Goal: Transaction & Acquisition: Register for event/course

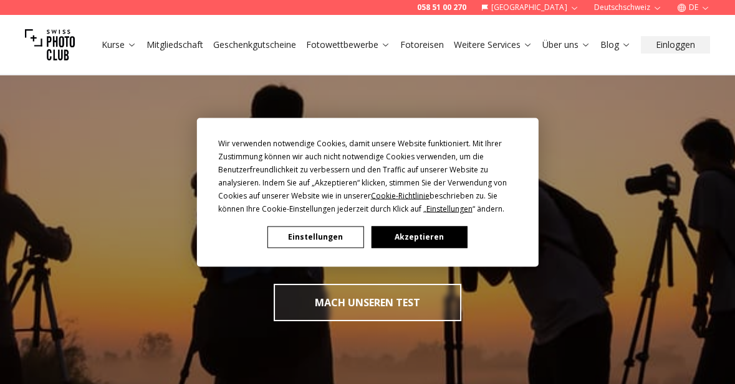
click at [431, 232] on button "Akzeptieren" at bounding box center [419, 237] width 96 height 22
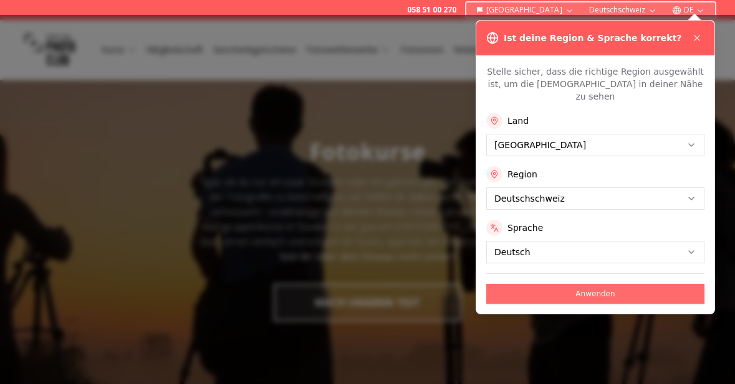
click at [616, 284] on button "Anwenden" at bounding box center [595, 294] width 218 height 20
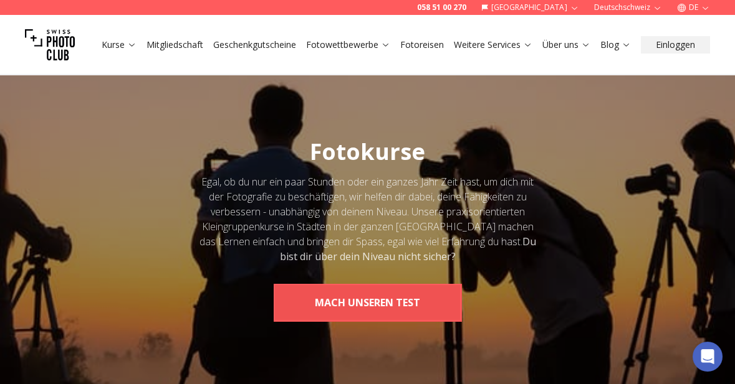
click at [394, 304] on button "MACH UNSEREN TEST" at bounding box center [368, 302] width 188 height 37
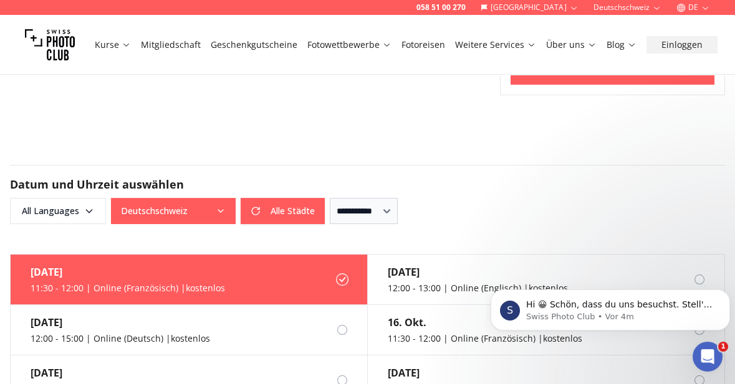
scroll to position [655, 0]
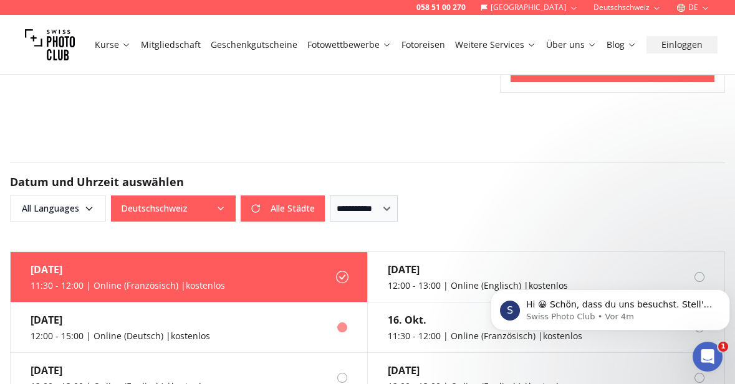
click at [53, 330] on div "12:00 - 15:00 | Online (Deutsch) | kostenlos" at bounding box center [120, 336] width 179 height 12
click at [49, 334] on div "12:00 - 15:00 | Online (Deutsch) | kostenlos" at bounding box center [120, 336] width 179 height 12
click at [339, 273] on icon at bounding box center [342, 277] width 12 height 12
click at [341, 334] on label "24. Sept. 12:00 - 15:00 | Online (Deutsch) | kostenlos" at bounding box center [189, 328] width 357 height 50
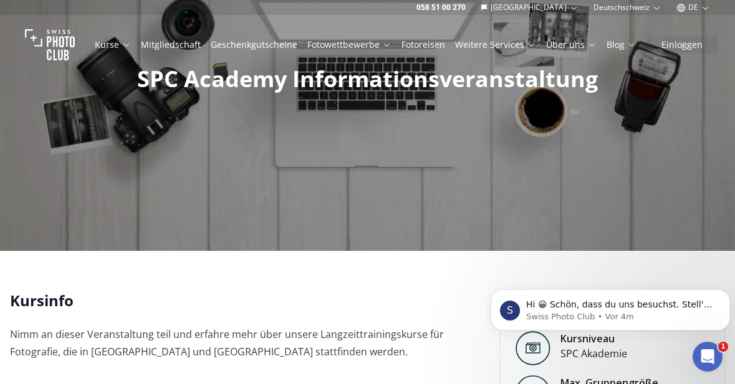
scroll to position [0, 0]
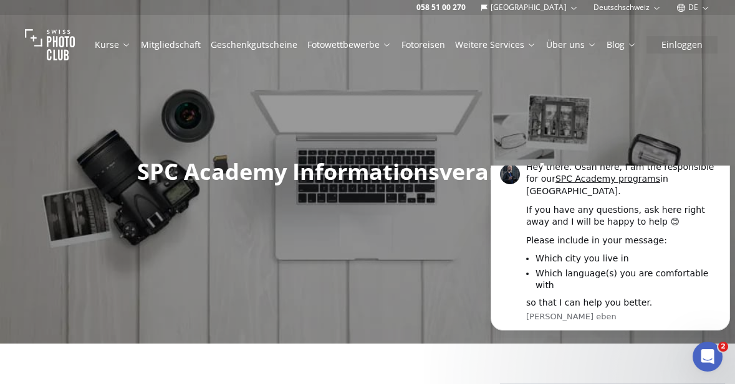
click at [114, 43] on link "Kurse" at bounding box center [113, 45] width 36 height 12
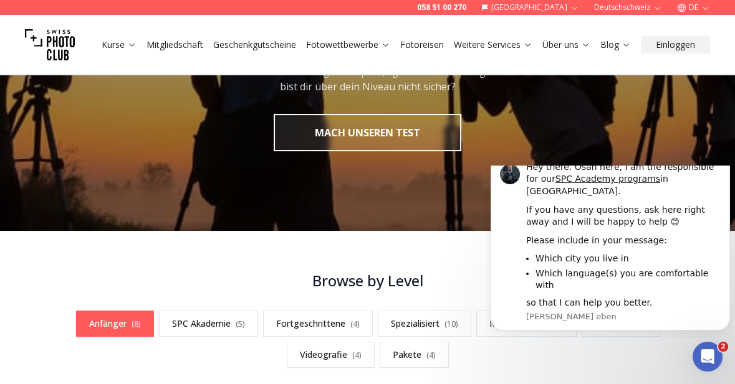
click at [115, 329] on link "Anfänger ( 8 )" at bounding box center [115, 324] width 78 height 26
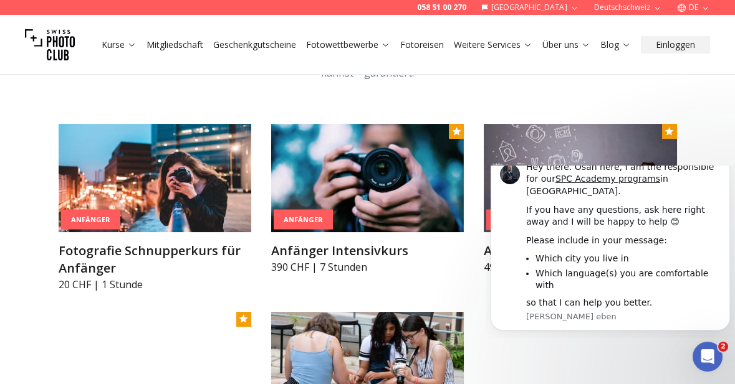
scroll to position [652, 0]
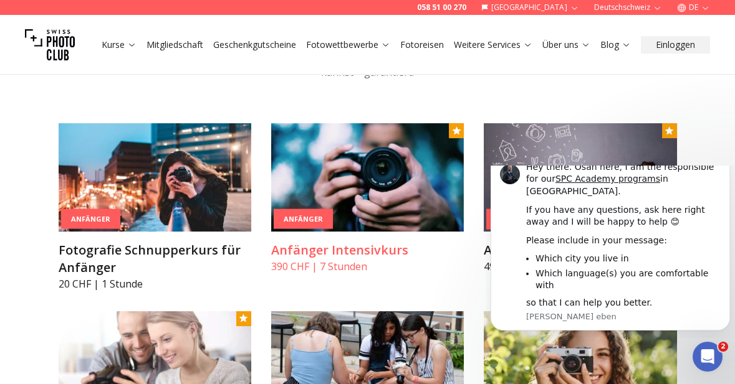
click at [394, 180] on img at bounding box center [367, 177] width 193 height 108
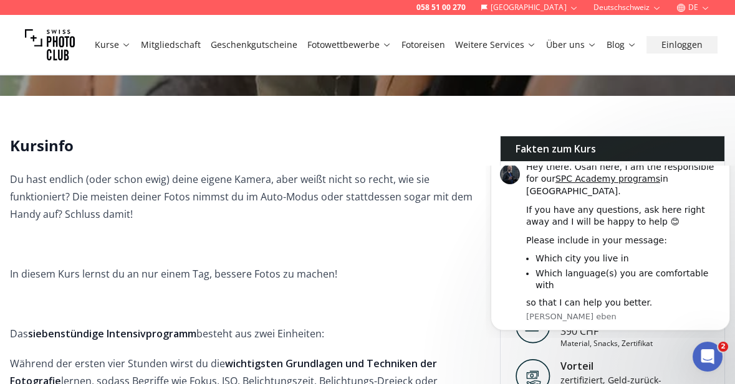
scroll to position [295, 0]
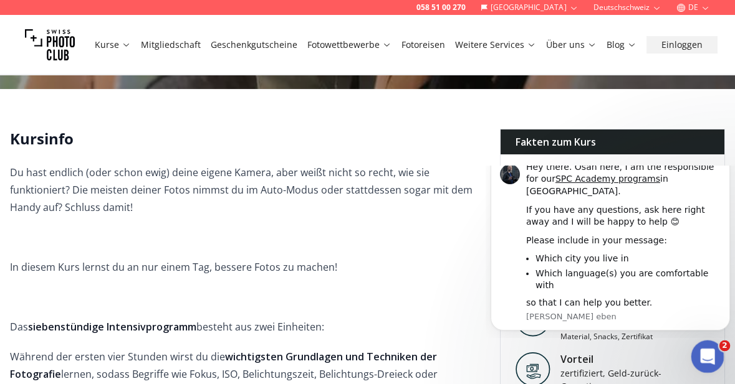
click at [712, 350] on div "Intercom-Nachrichtendienst öffnen" at bounding box center [705, 355] width 41 height 41
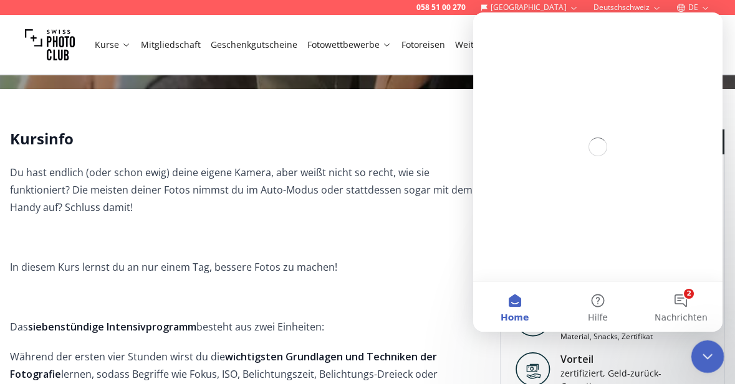
scroll to position [0, 0]
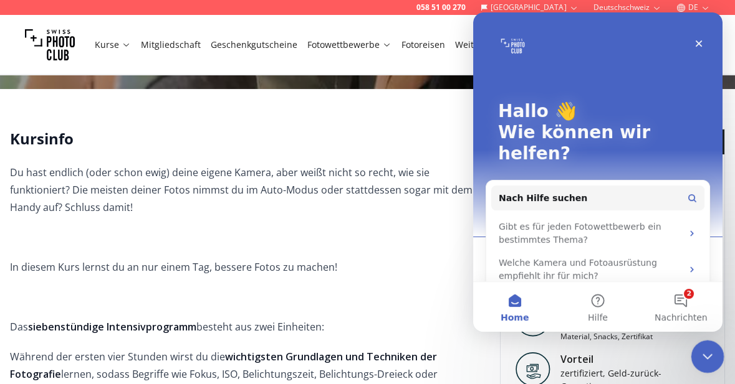
click at [708, 357] on icon "Intercom-Nachrichtendienst schließen" at bounding box center [705, 355] width 15 height 15
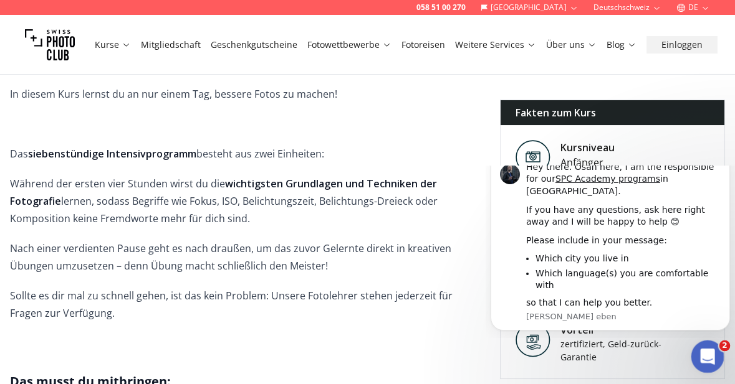
scroll to position [472, 0]
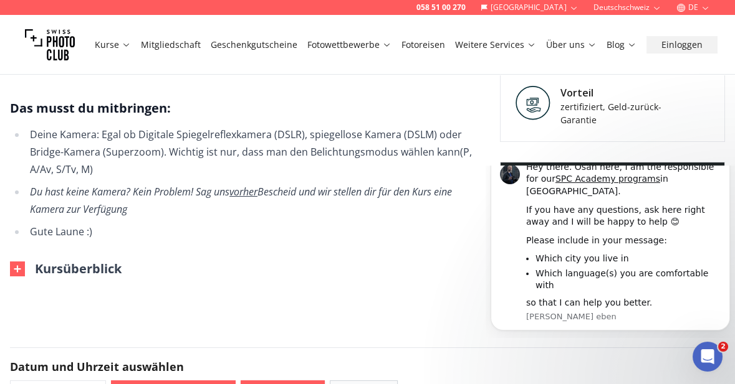
click at [18, 262] on img at bounding box center [17, 269] width 15 height 15
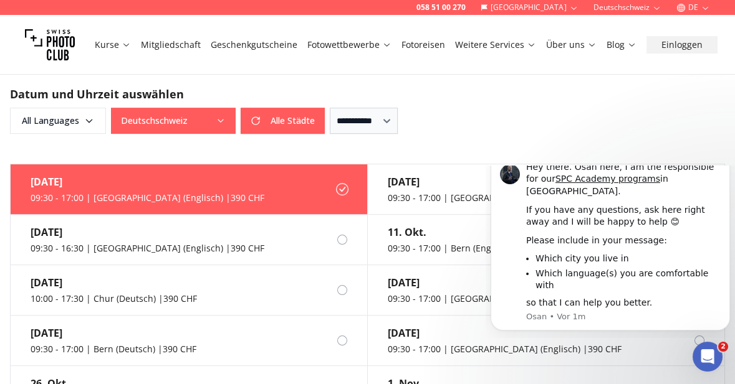
scroll to position [1406, 0]
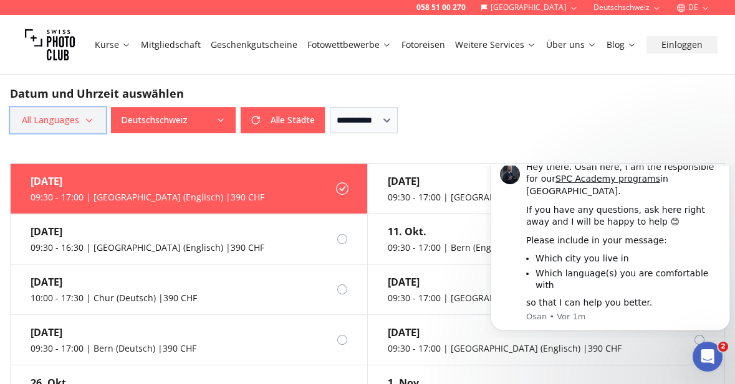
click at [81, 109] on span "All Languages" at bounding box center [58, 120] width 92 height 22
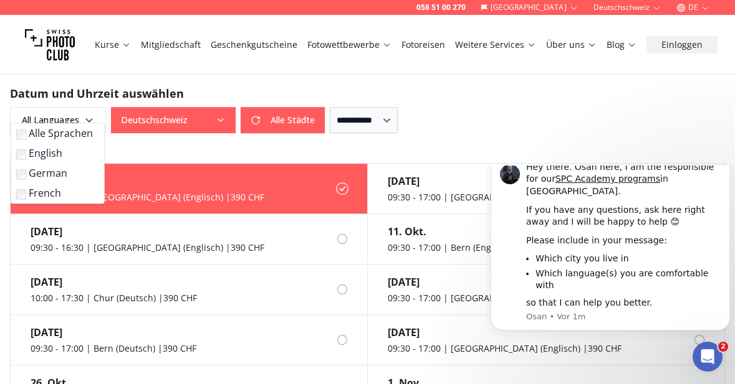
click at [49, 179] on label "German" at bounding box center [55, 173] width 78 height 15
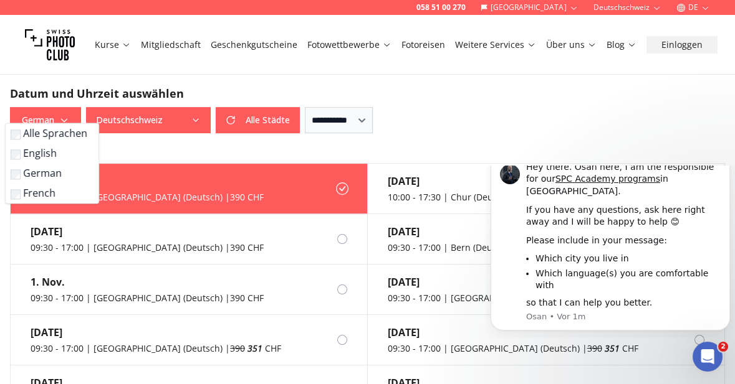
click at [183, 107] on button "Deutschschweiz" at bounding box center [148, 120] width 125 height 26
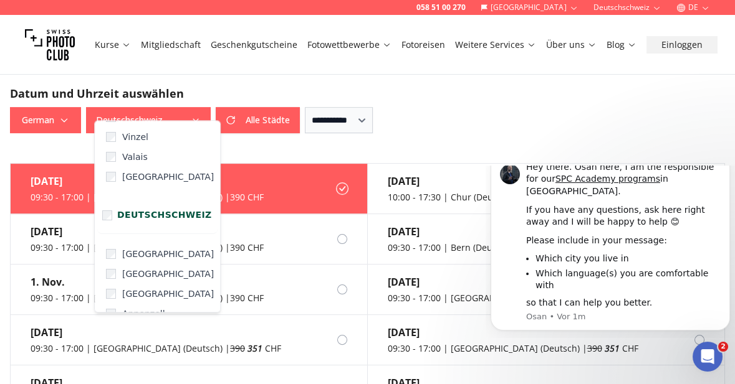
scroll to position [126, 0]
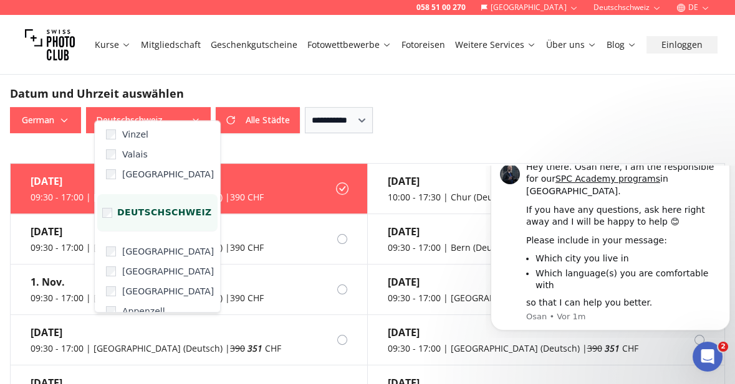
click at [145, 209] on span "Deutschschweiz" at bounding box center [164, 212] width 95 height 11
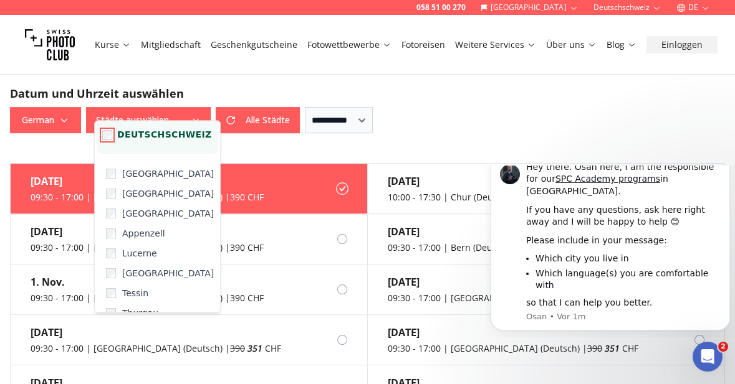
scroll to position [207, 0]
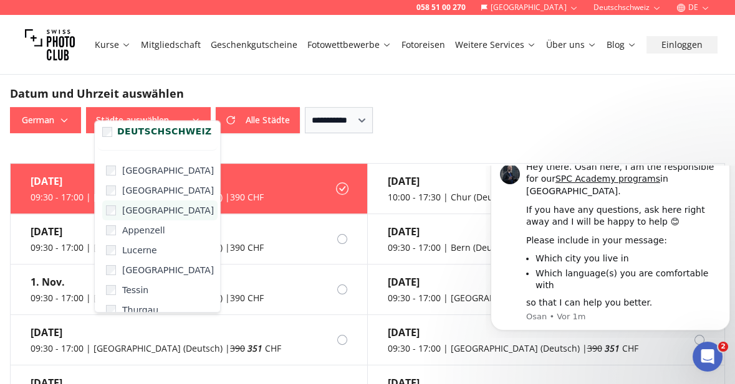
click at [137, 208] on span "Zürich" at bounding box center [168, 210] width 92 height 12
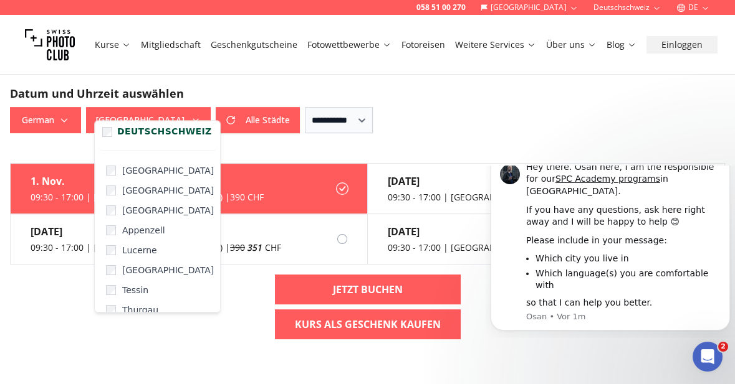
click at [503, 107] on div "**********" at bounding box center [367, 120] width 715 height 26
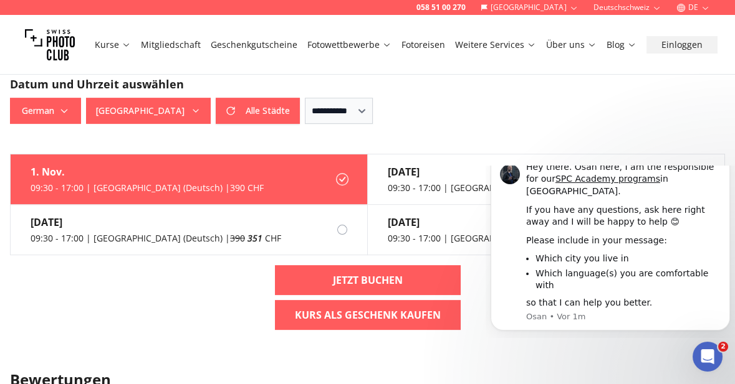
scroll to position [1409, 0]
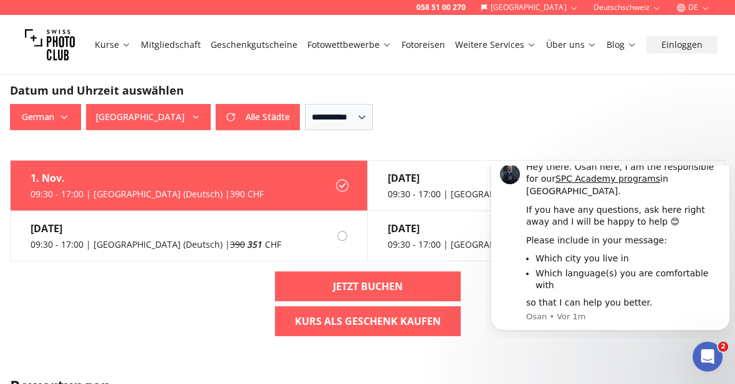
click at [698, 181] on div at bounding box center [699, 186] width 10 height 10
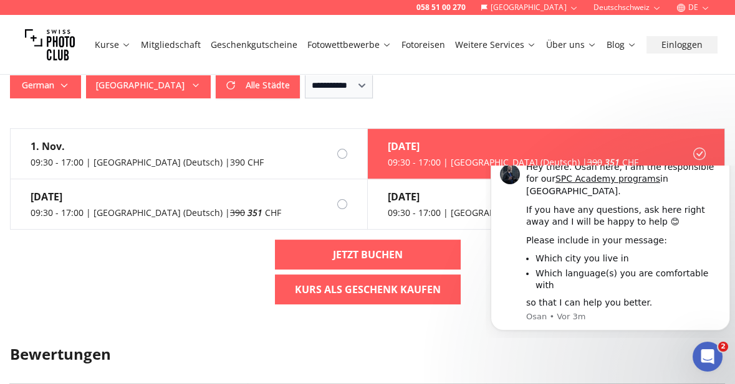
scroll to position [1441, 0]
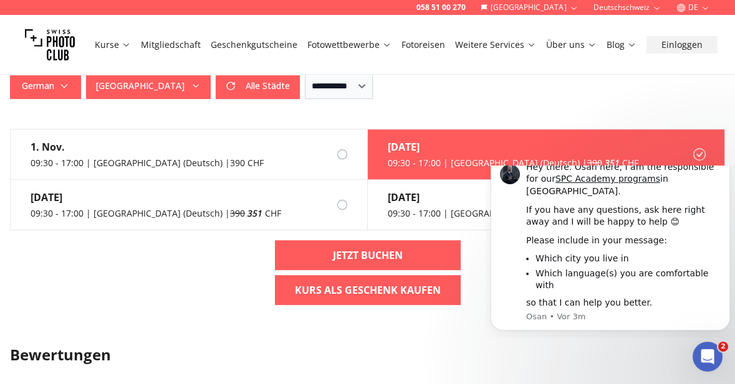
click at [579, 44] on link "Über uns" at bounding box center [571, 45] width 50 height 12
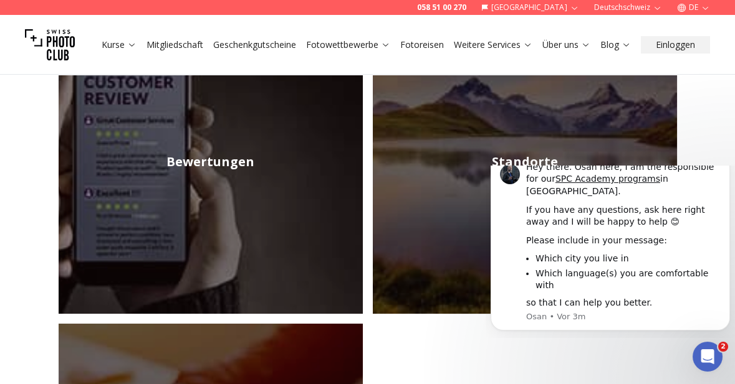
scroll to position [562, 0]
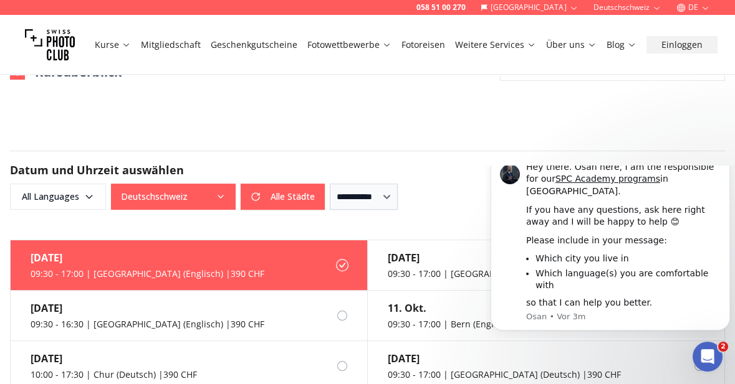
scroll to position [940, 0]
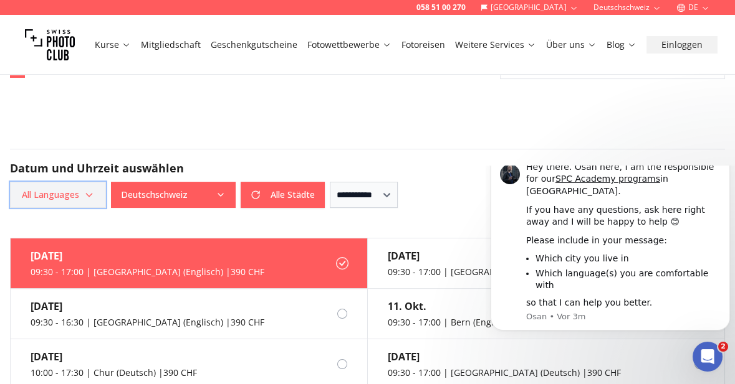
click at [79, 184] on span "All Languages" at bounding box center [58, 195] width 92 height 22
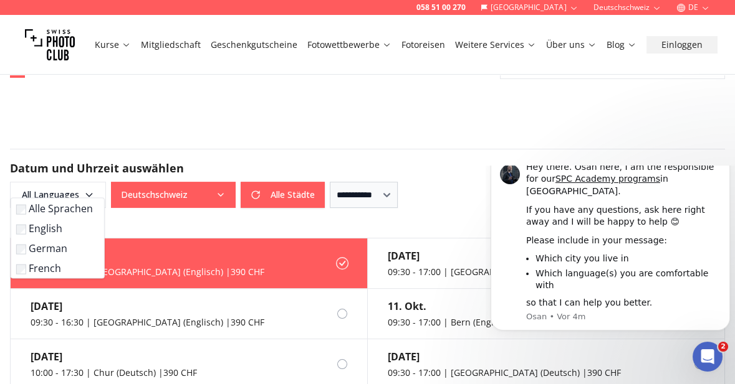
click at [51, 250] on label "German" at bounding box center [55, 248] width 78 height 15
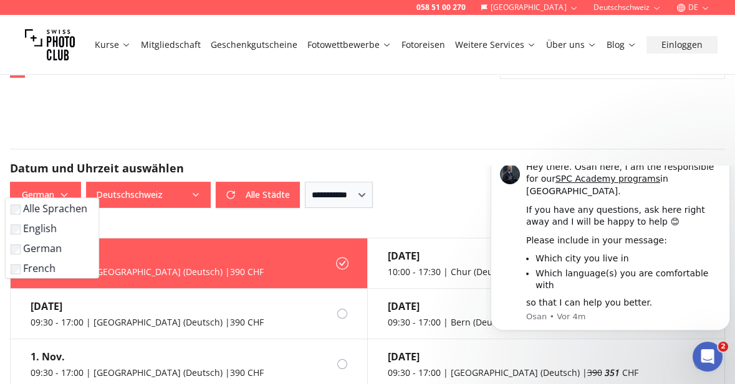
click at [177, 182] on button "Deutschschweiz" at bounding box center [148, 195] width 125 height 26
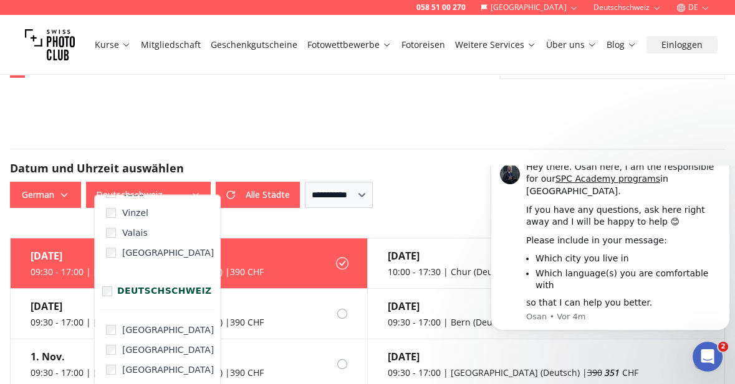
scroll to position [123, 0]
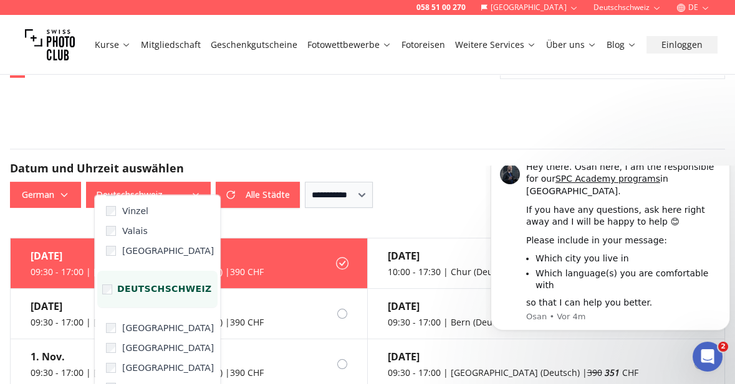
click at [155, 291] on span "Deutschschweiz" at bounding box center [164, 289] width 95 height 11
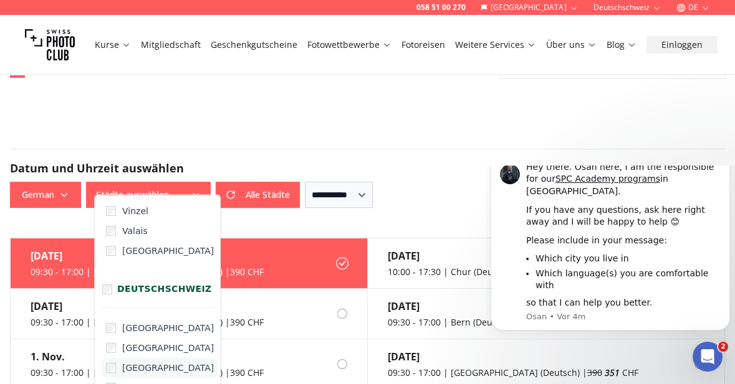
click at [138, 365] on span "Zürich" at bounding box center [168, 368] width 92 height 12
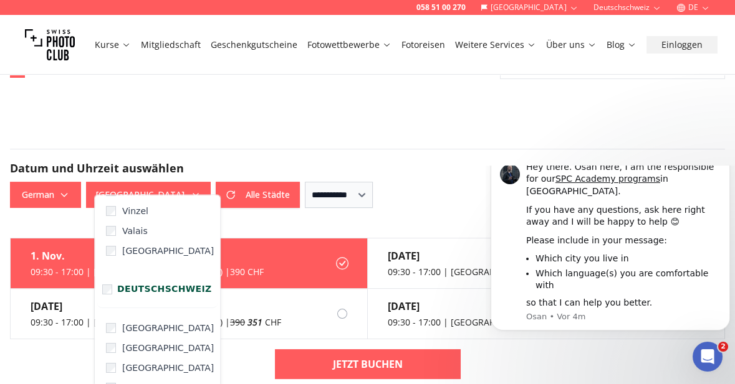
click at [484, 126] on form "**********" at bounding box center [367, 178] width 735 height 119
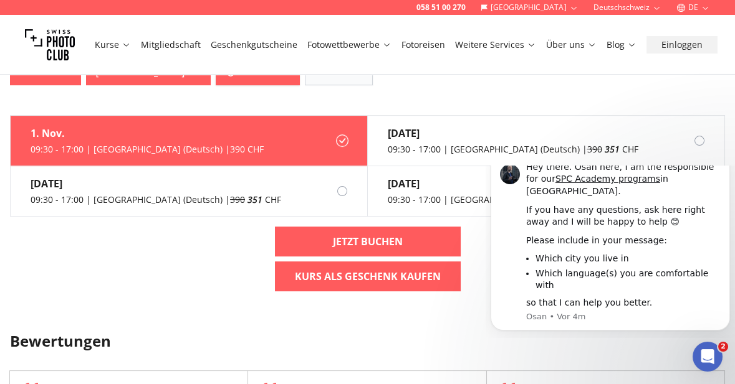
scroll to position [1065, 0]
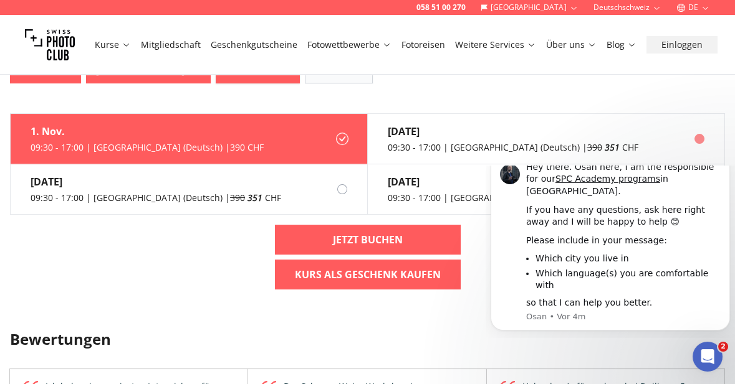
click at [587, 141] on span "390" at bounding box center [594, 147] width 15 height 12
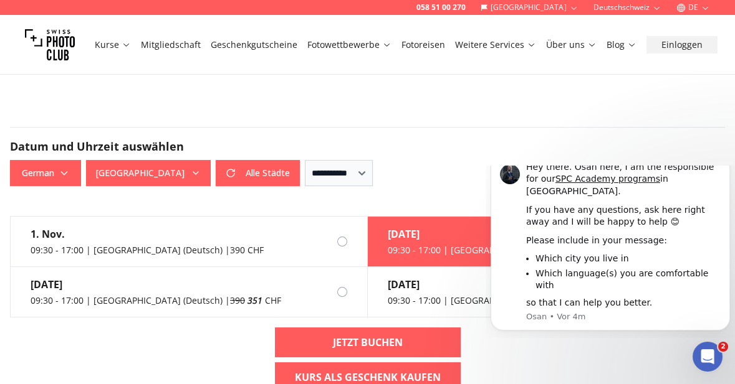
scroll to position [956, 0]
